Goal: Transaction & Acquisition: Purchase product/service

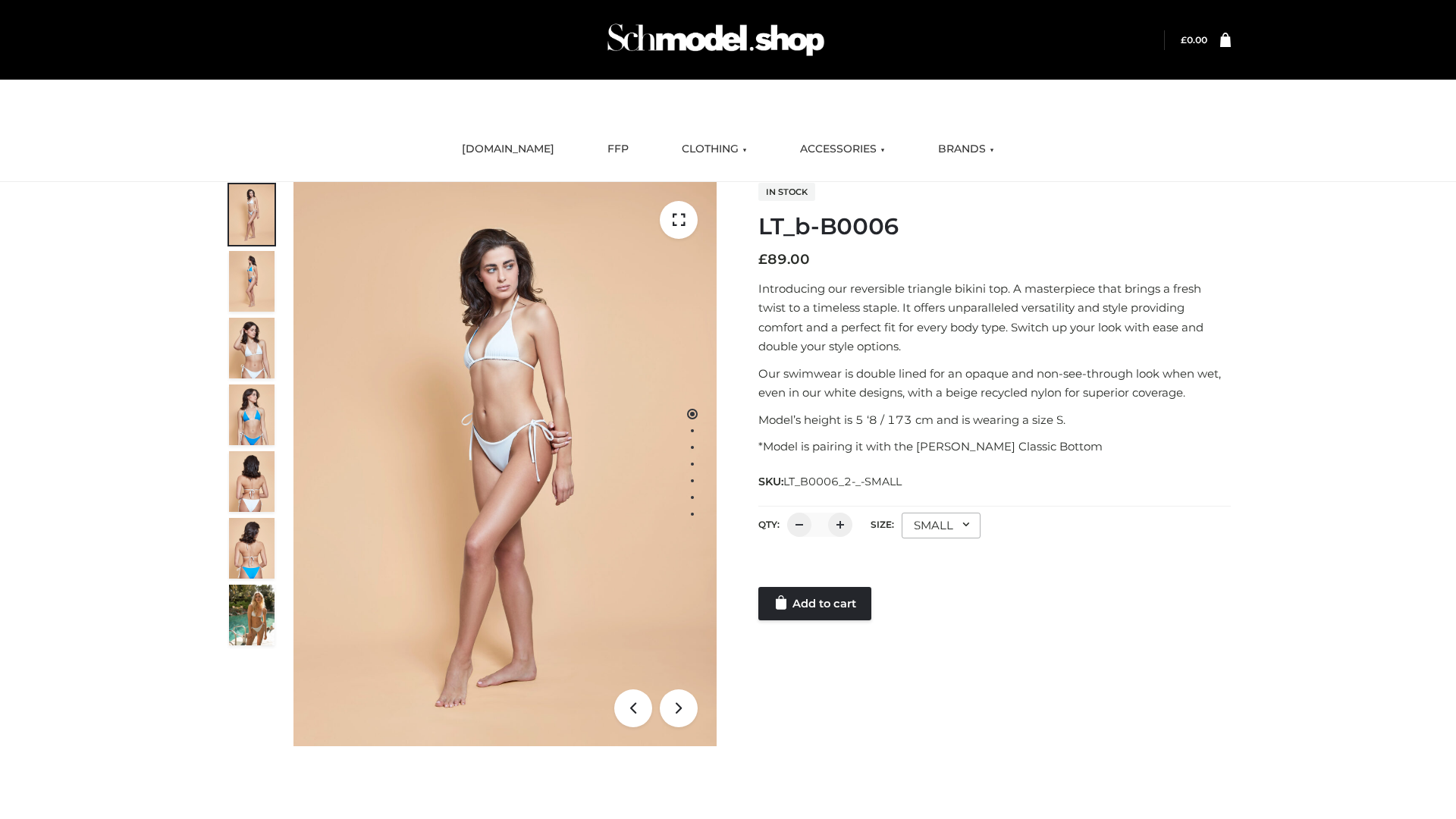
click at [815, 604] on link "Add to cart" at bounding box center [814, 604] width 113 height 34
